Goal: Task Accomplishment & Management: Manage account settings

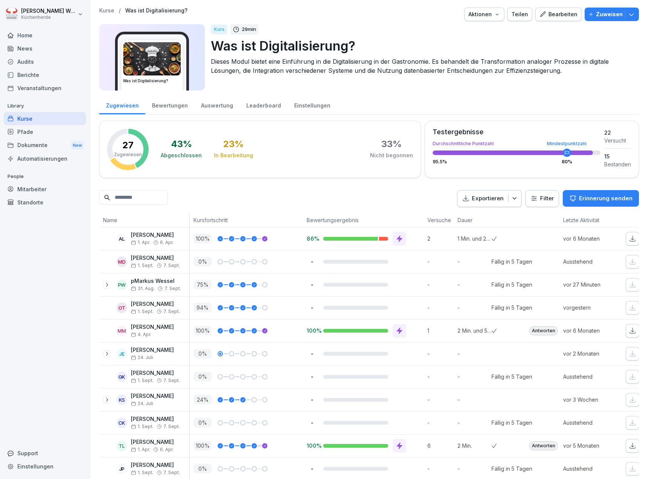
click at [215, 108] on div "Auswertung" at bounding box center [216, 104] width 45 height 19
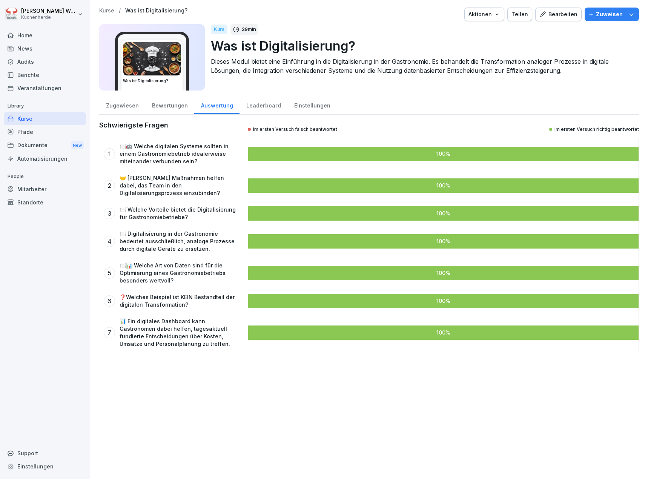
click at [171, 107] on div "Bewertungen" at bounding box center [169, 104] width 49 height 19
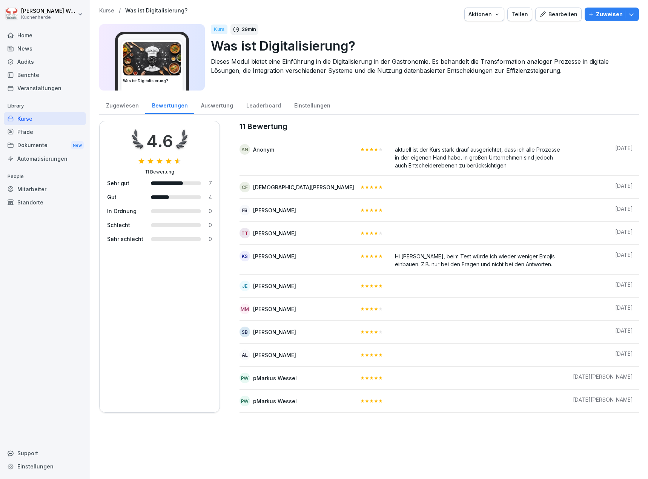
click at [402, 155] on div "aktuell ist der Kurs stark drauf ausgerichtet, dass ich alle Prozesse in der ei…" at bounding box center [478, 156] width 166 height 25
click at [421, 149] on div "aktuell ist der Kurs stark drauf ausgerichtet, dass ich alle Prozesse in der ei…" at bounding box center [478, 156] width 166 height 25
click at [126, 106] on div "Zugewiesen" at bounding box center [122, 104] width 46 height 19
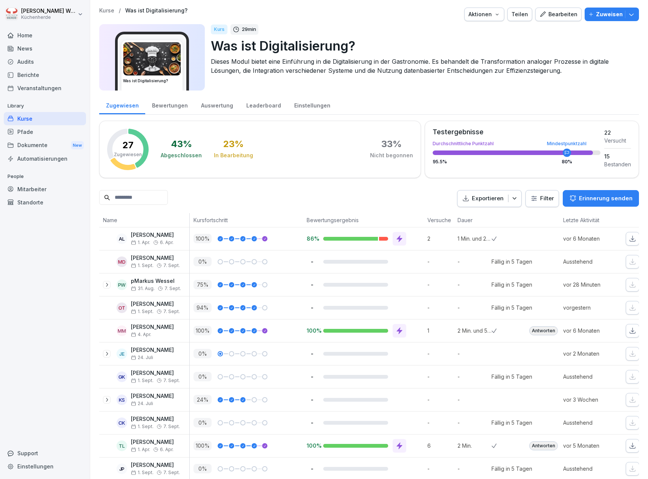
click at [541, 198] on html "[PERSON_NAME] Küchenherde Home News Audits Berichte Veranstaltungen Library Kur…" at bounding box center [324, 239] width 648 height 479
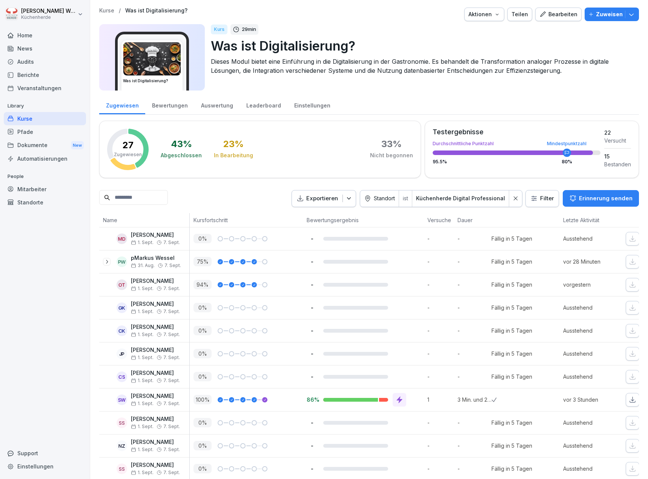
click at [181, 106] on div "Bewertungen" at bounding box center [169, 104] width 49 height 19
